Goal: Transaction & Acquisition: Purchase product/service

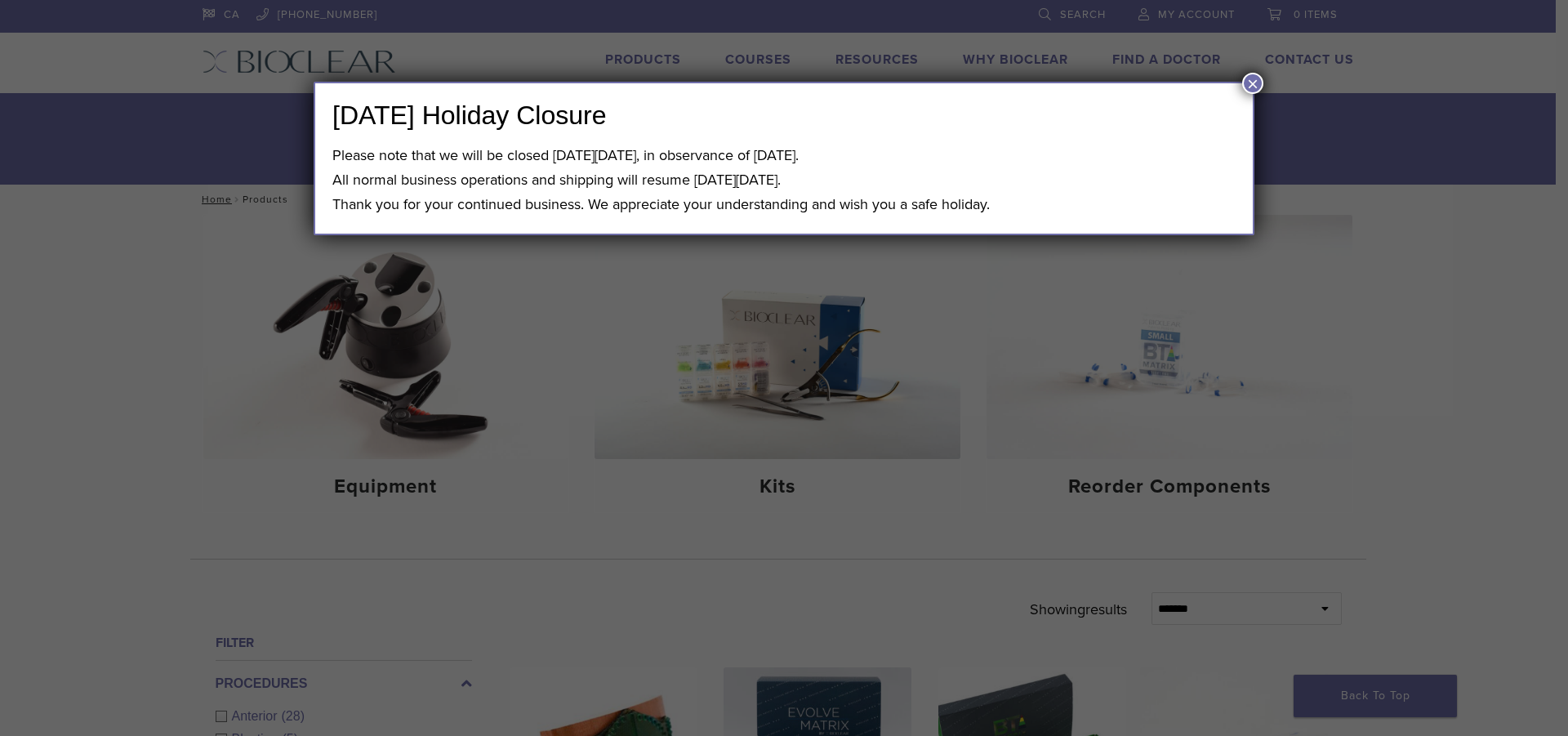
click at [1246, 85] on button "×" at bounding box center [1253, 83] width 21 height 21
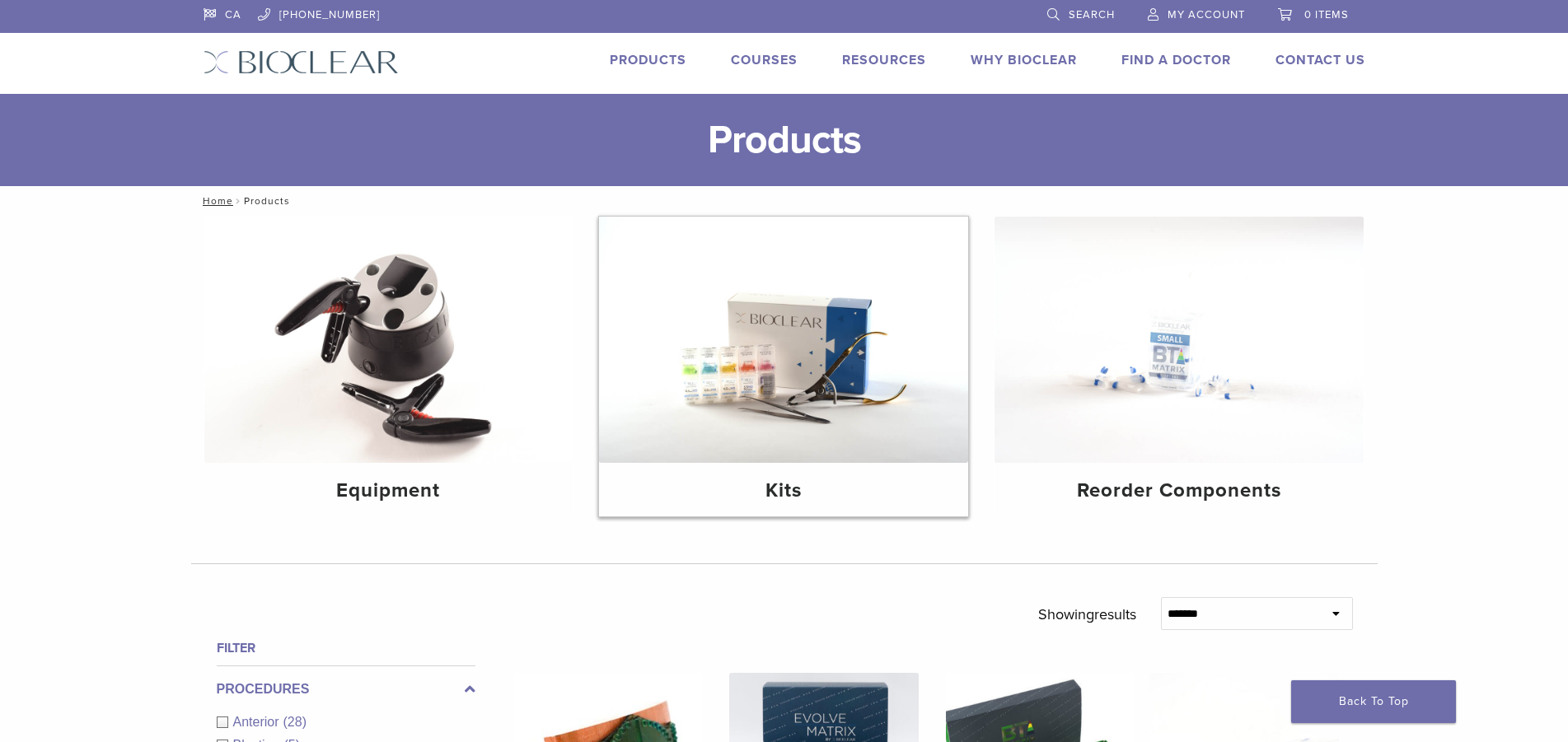
scroll to position [84, 0]
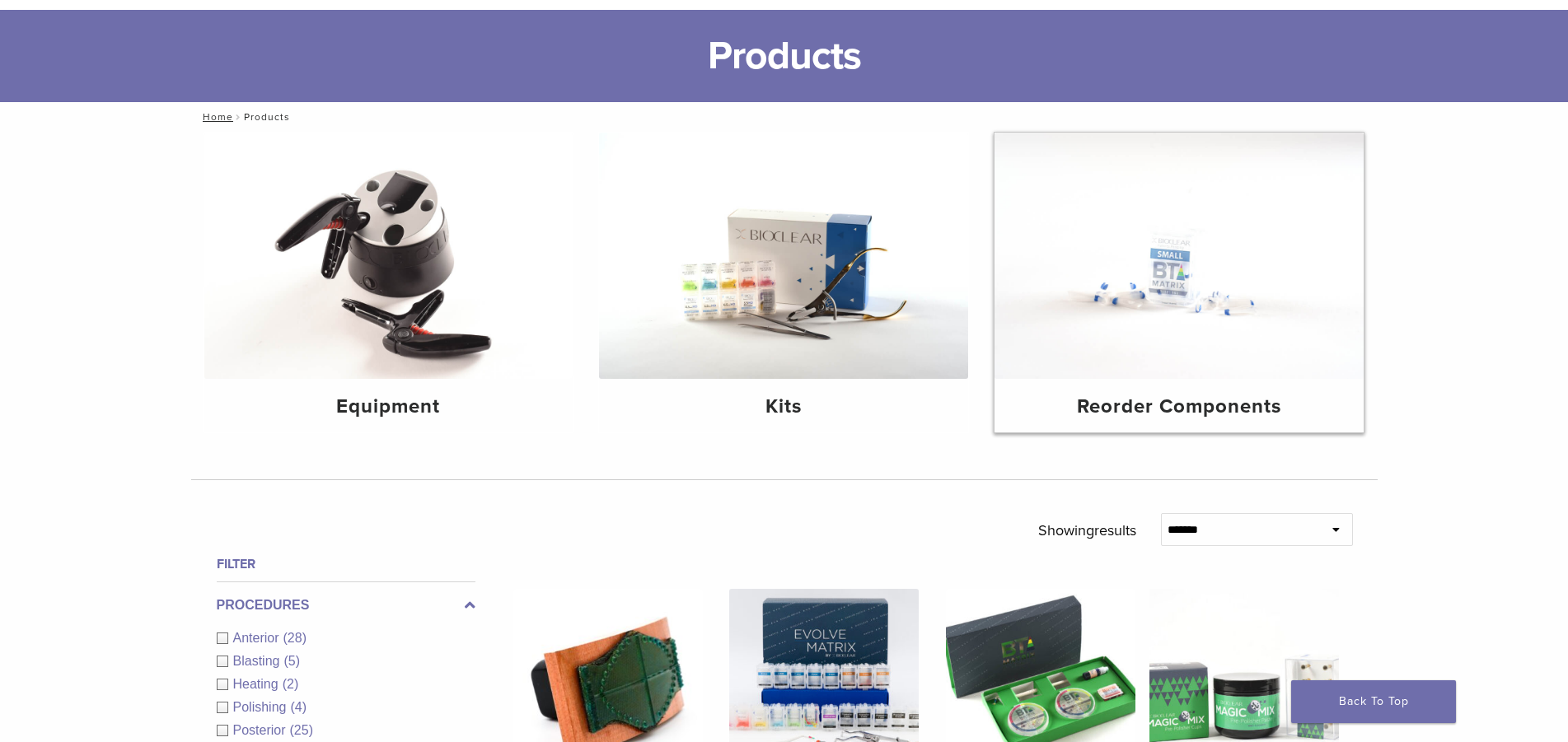
click at [1206, 279] on img at bounding box center [1179, 256] width 369 height 246
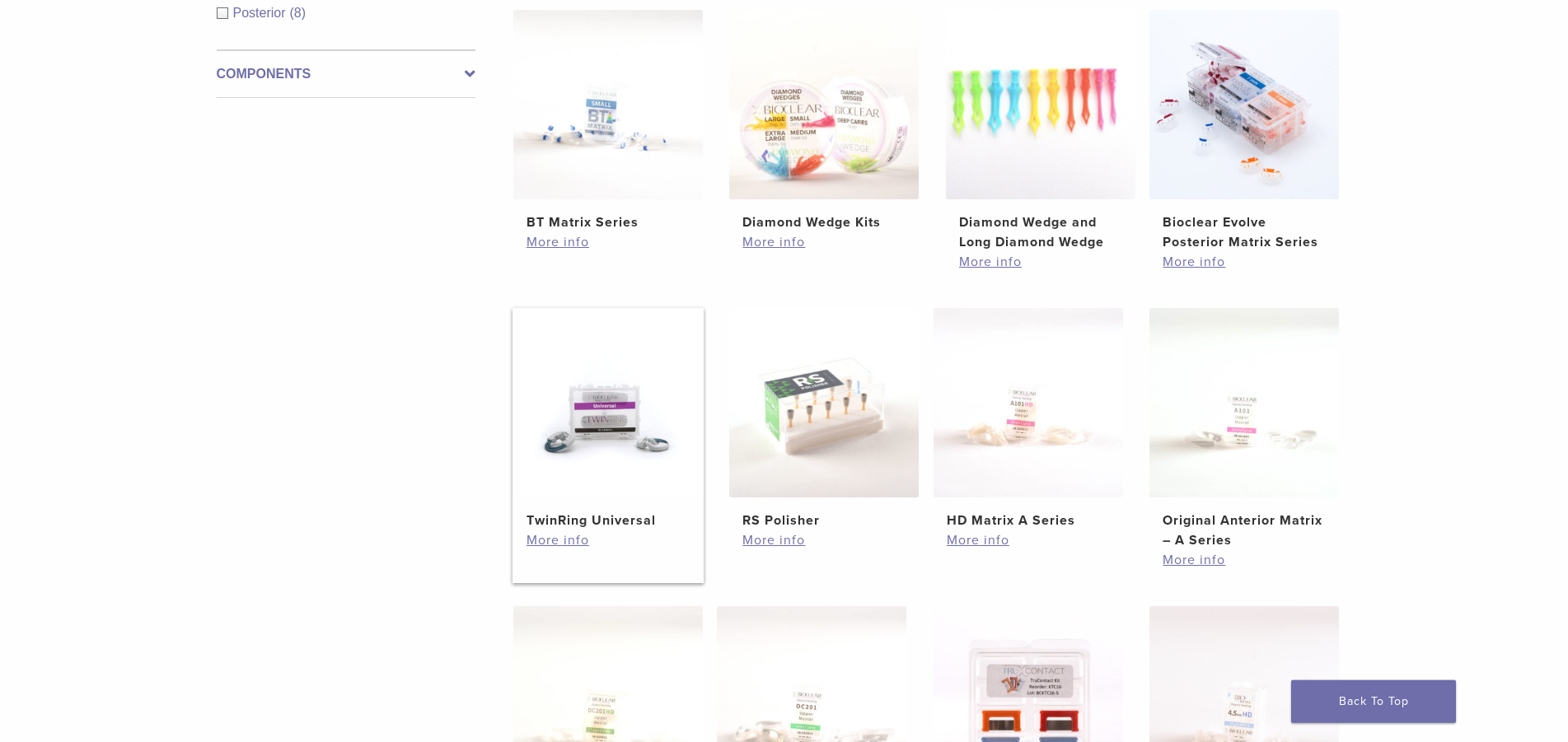
scroll to position [252, 0]
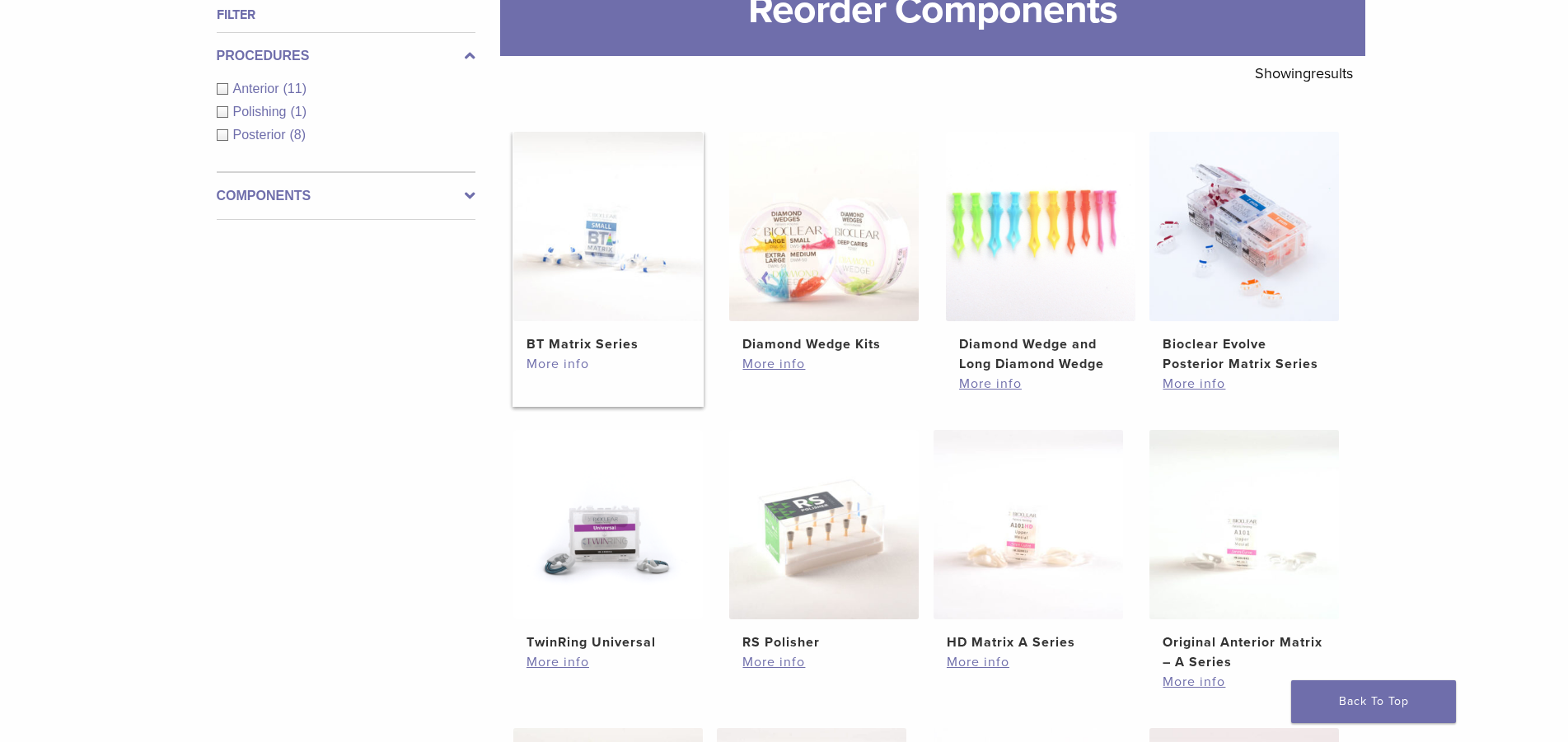
click at [560, 358] on link "More info" at bounding box center [608, 364] width 163 height 20
